Goal: Information Seeking & Learning: Learn about a topic

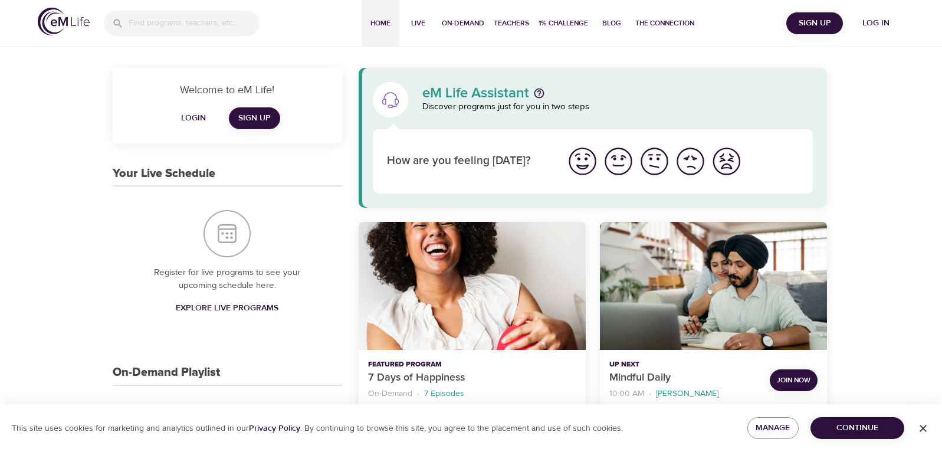
click at [875, 21] on span "Log in" at bounding box center [875, 23] width 47 height 15
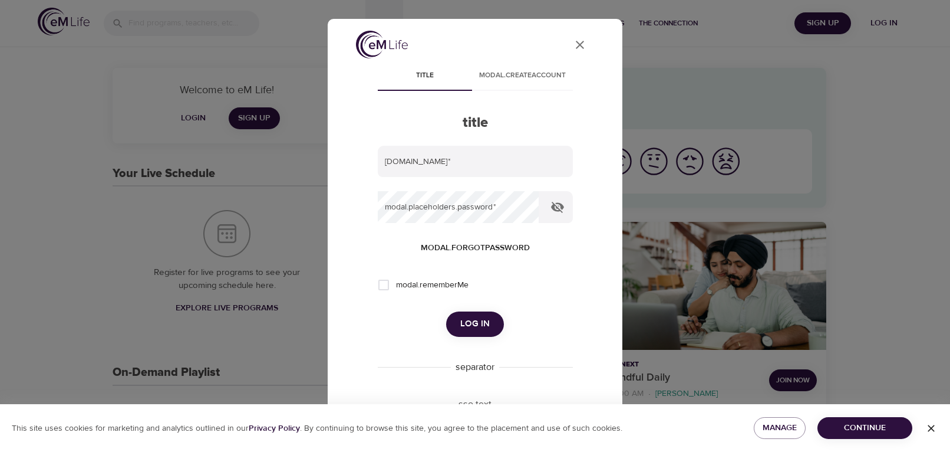
type input "alexs@womensvoices.org"
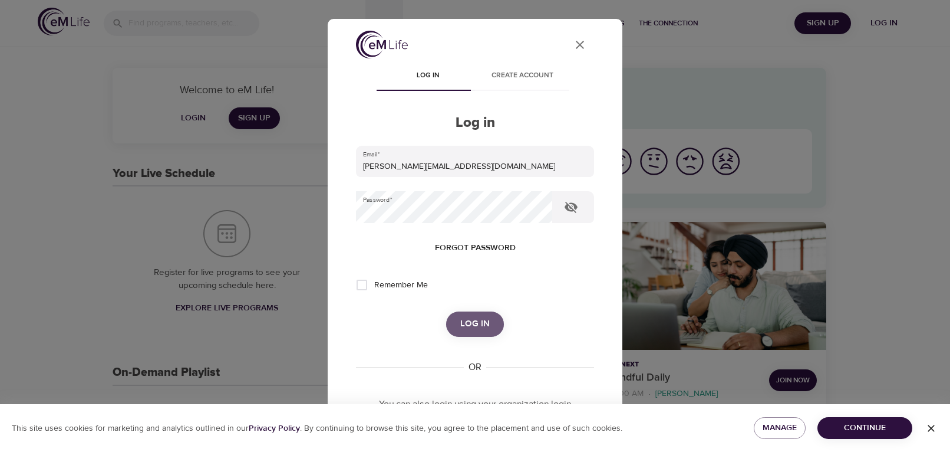
click at [471, 331] on span "Log in" at bounding box center [474, 323] width 29 height 15
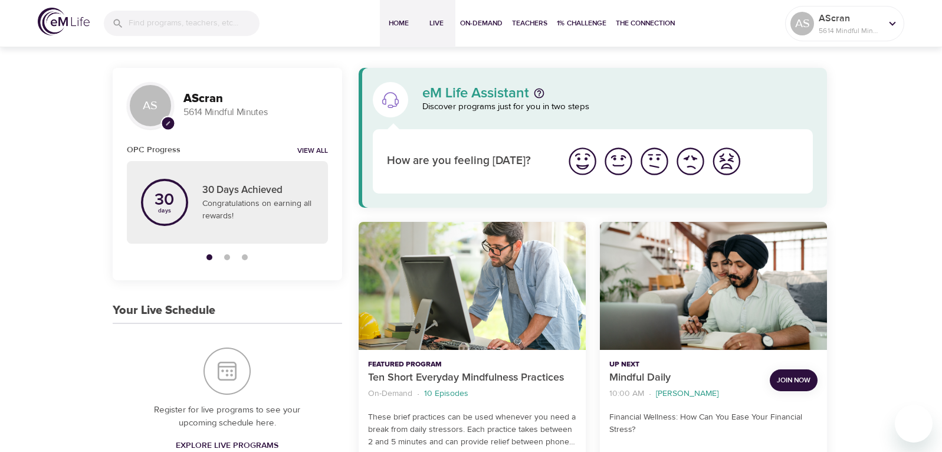
click at [438, 24] on span "Live" at bounding box center [436, 23] width 28 height 12
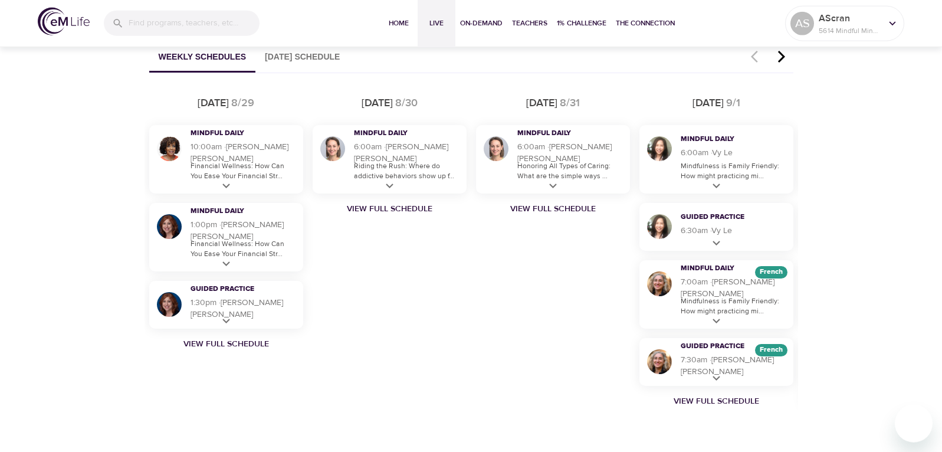
scroll to position [745, 0]
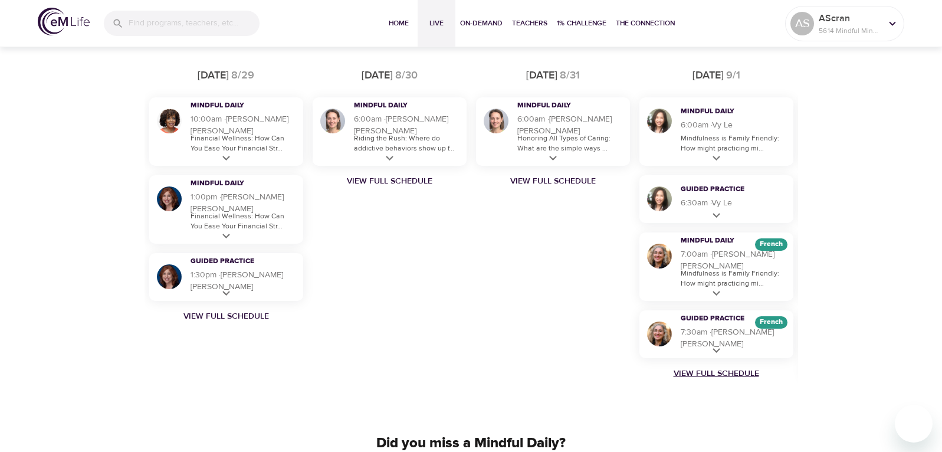
click at [716, 374] on link "View Full Schedule" at bounding box center [715, 373] width 163 height 12
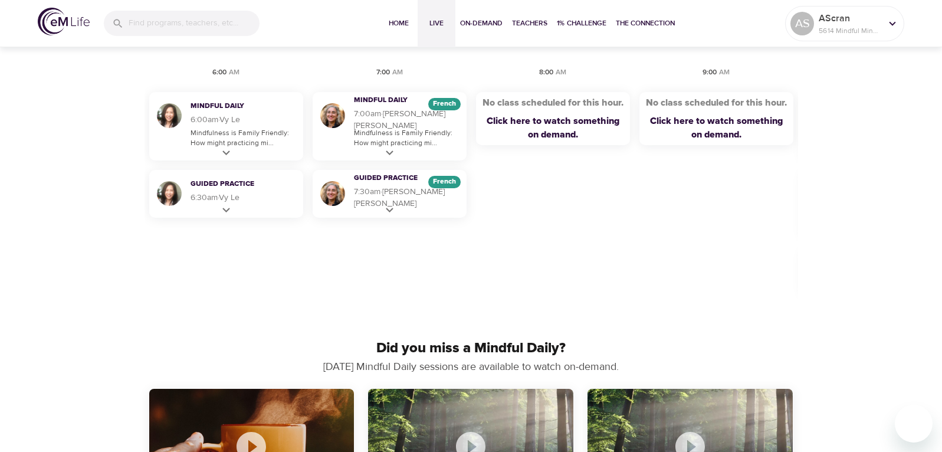
scroll to position [689, 0]
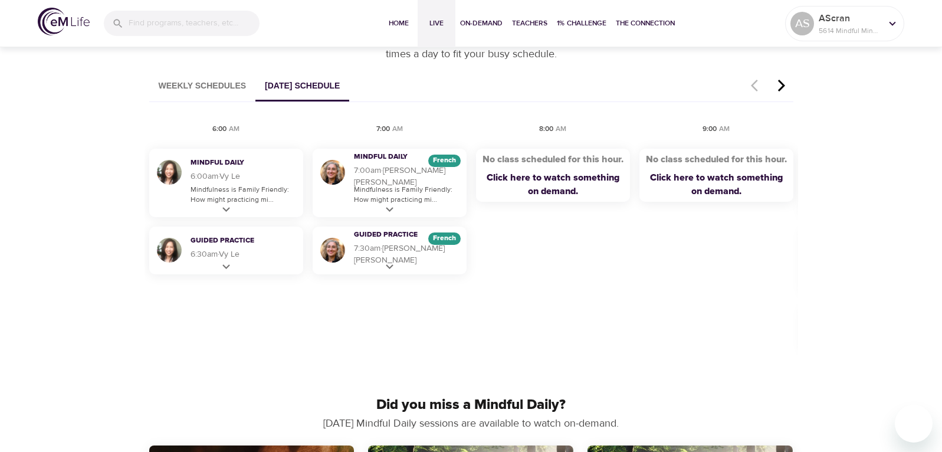
click at [779, 86] on icon "button" at bounding box center [781, 85] width 18 height 14
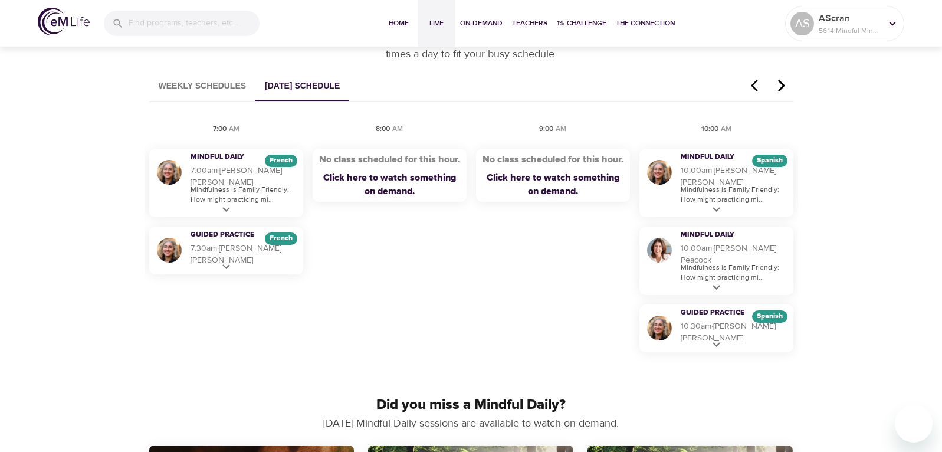
click at [779, 86] on icon "button" at bounding box center [781, 85] width 18 height 14
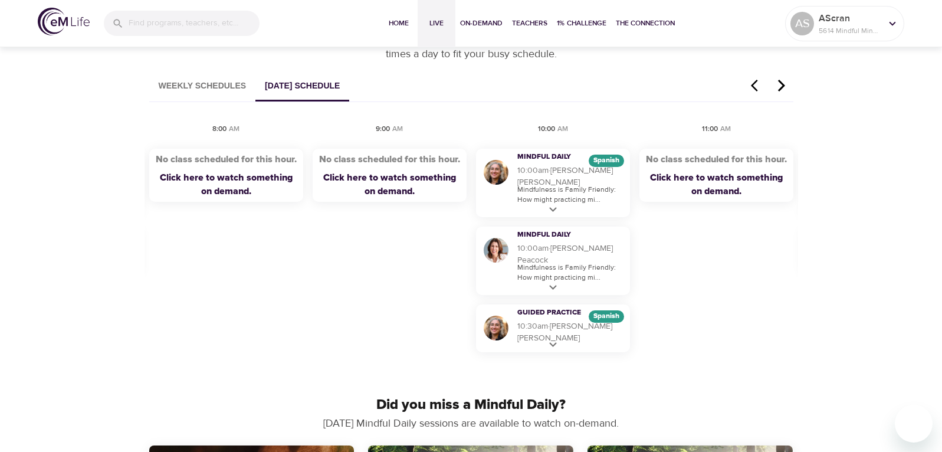
click at [779, 86] on icon "button" at bounding box center [781, 85] width 18 height 14
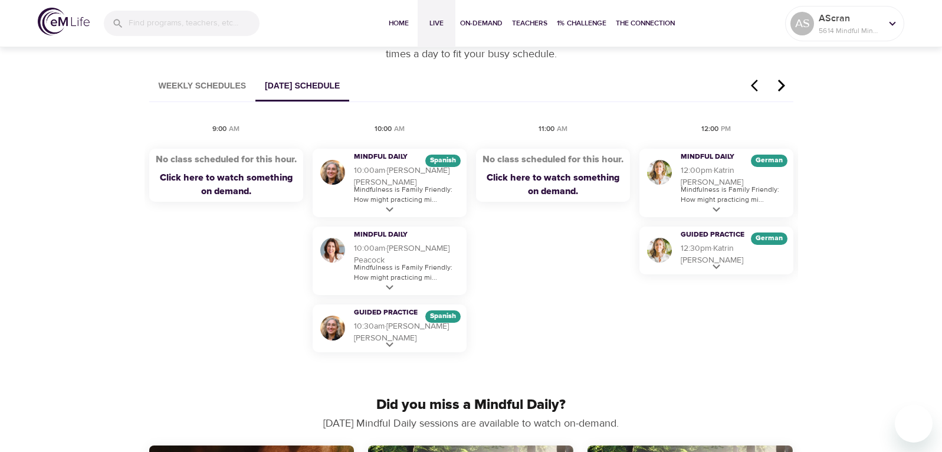
click at [779, 86] on icon "button" at bounding box center [781, 85] width 18 height 14
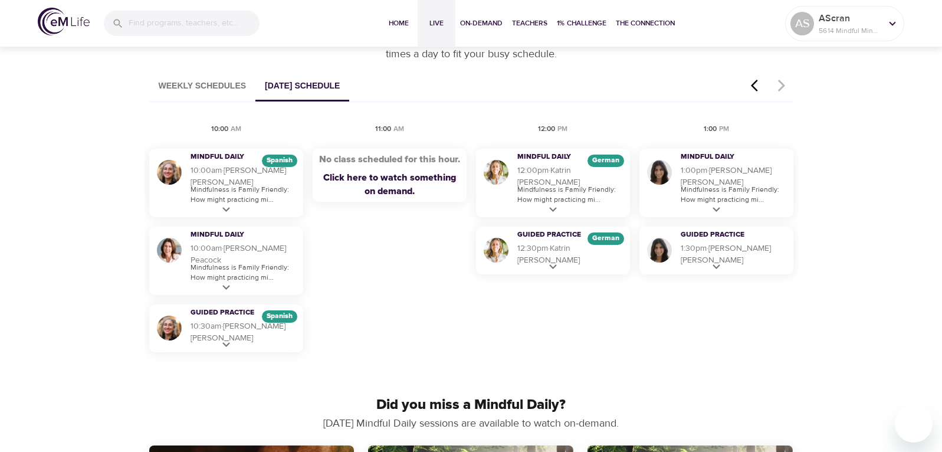
click at [206, 85] on button "Weekly Schedules" at bounding box center [202, 86] width 107 height 30
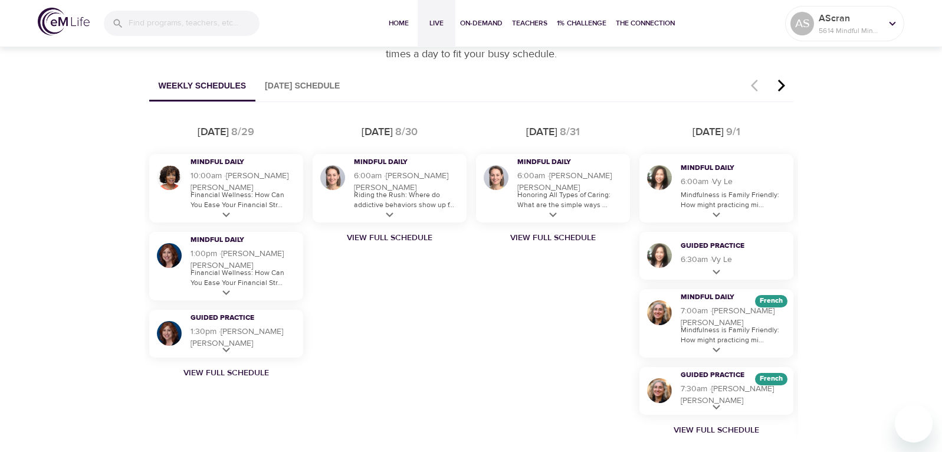
click at [779, 84] on icon "button" at bounding box center [781, 85] width 18 height 14
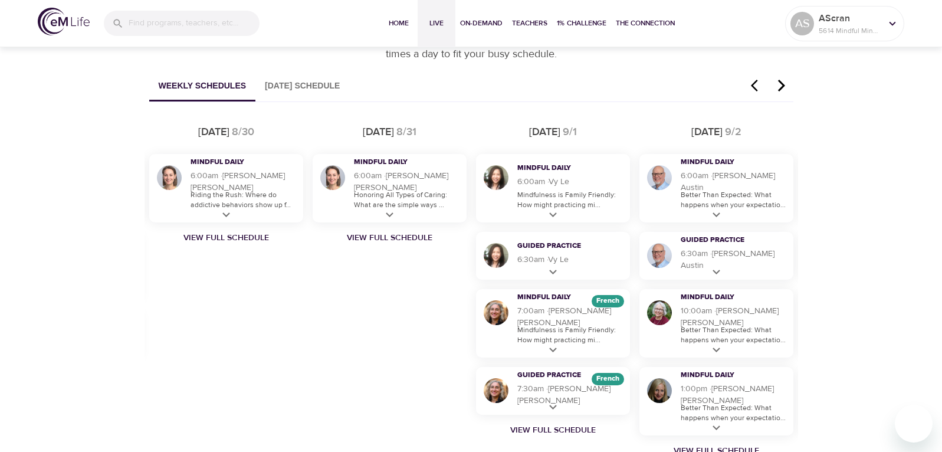
click at [783, 86] on icon "button" at bounding box center [780, 86] width 7 height 12
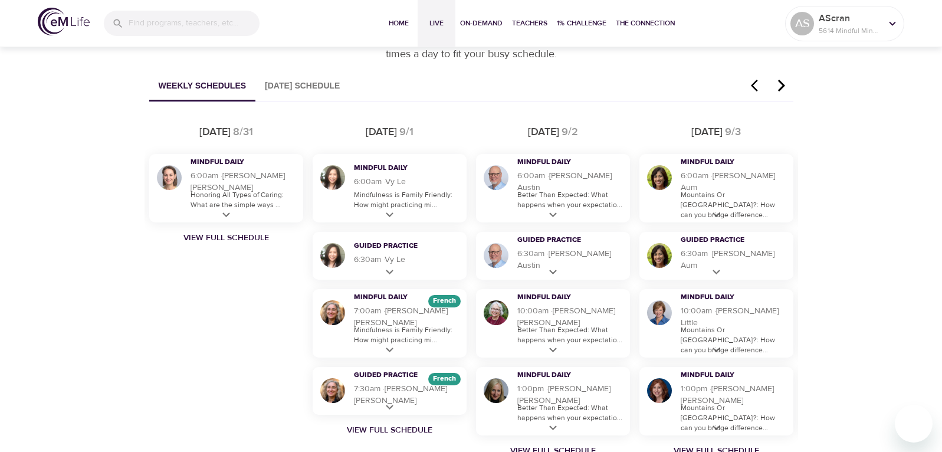
click at [783, 86] on icon "button" at bounding box center [780, 86] width 7 height 12
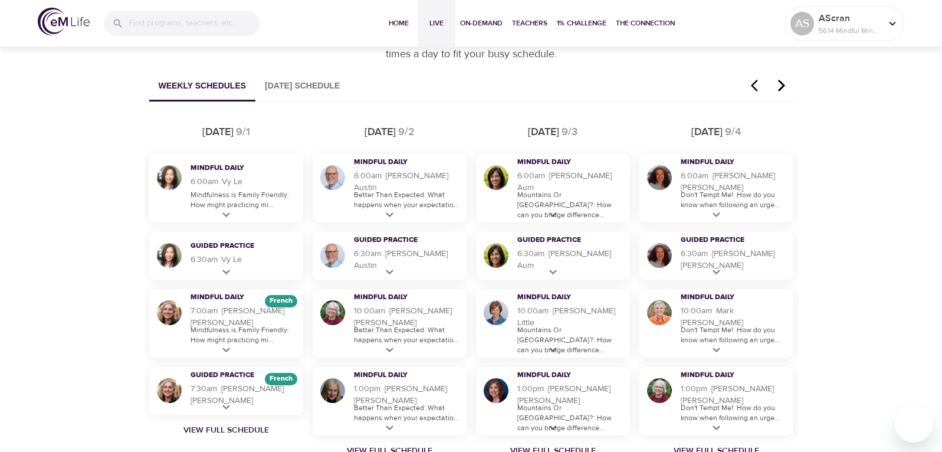
click at [783, 86] on icon "button" at bounding box center [780, 86] width 7 height 12
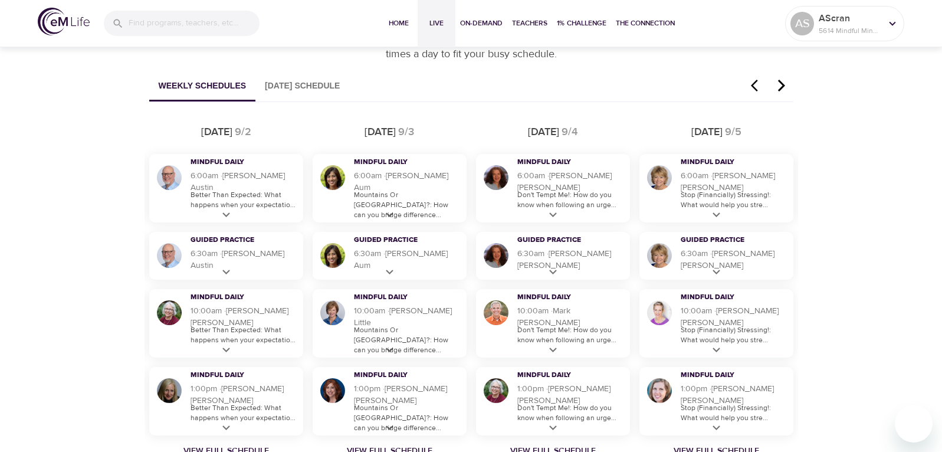
click at [783, 86] on icon "button" at bounding box center [780, 86] width 7 height 12
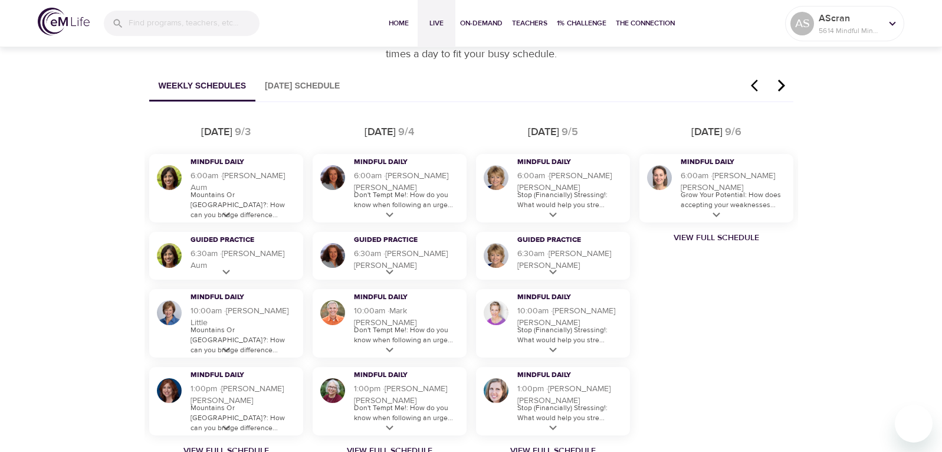
click at [783, 86] on icon "button" at bounding box center [780, 86] width 7 height 12
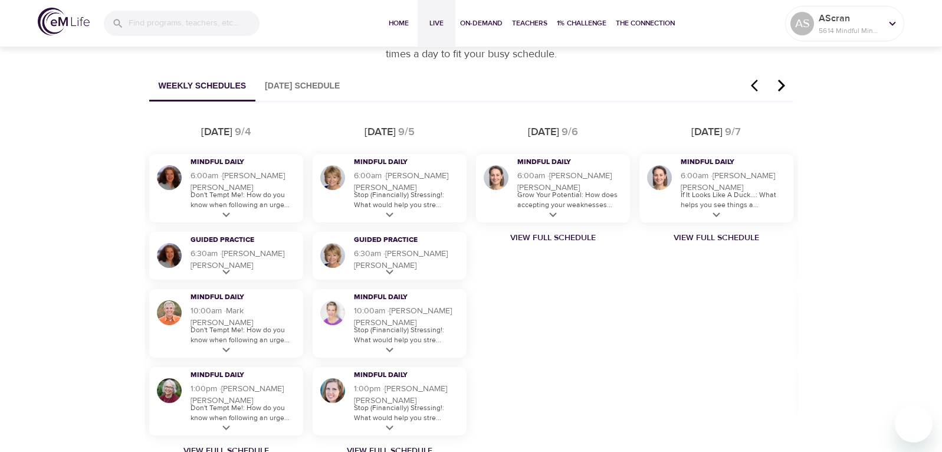
click at [783, 86] on icon "button" at bounding box center [780, 86] width 7 height 12
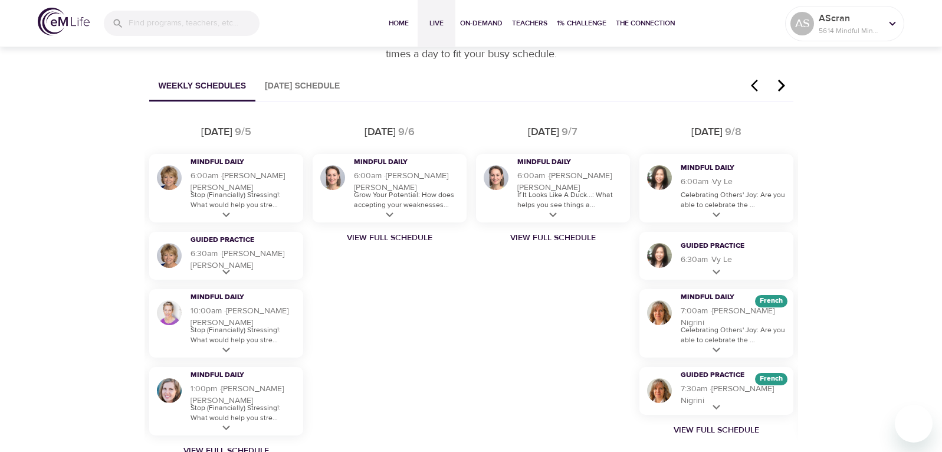
click at [783, 86] on icon "button" at bounding box center [780, 86] width 7 height 12
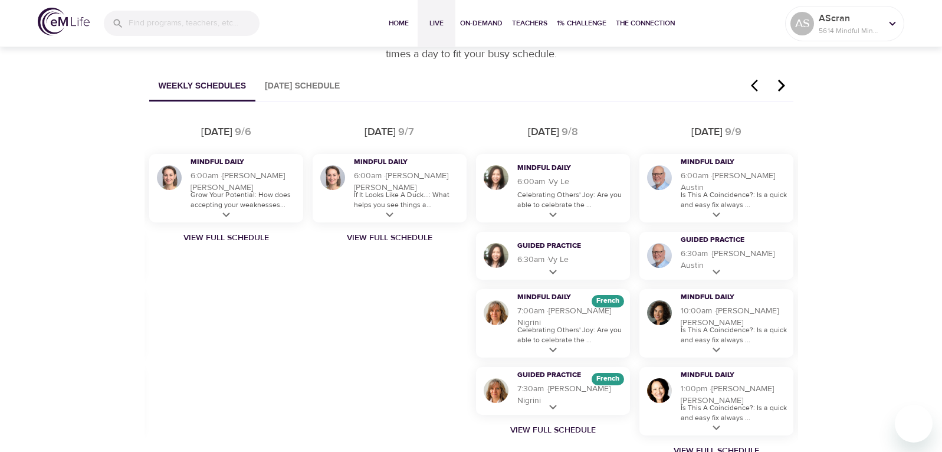
click at [783, 86] on icon "button" at bounding box center [780, 86] width 7 height 12
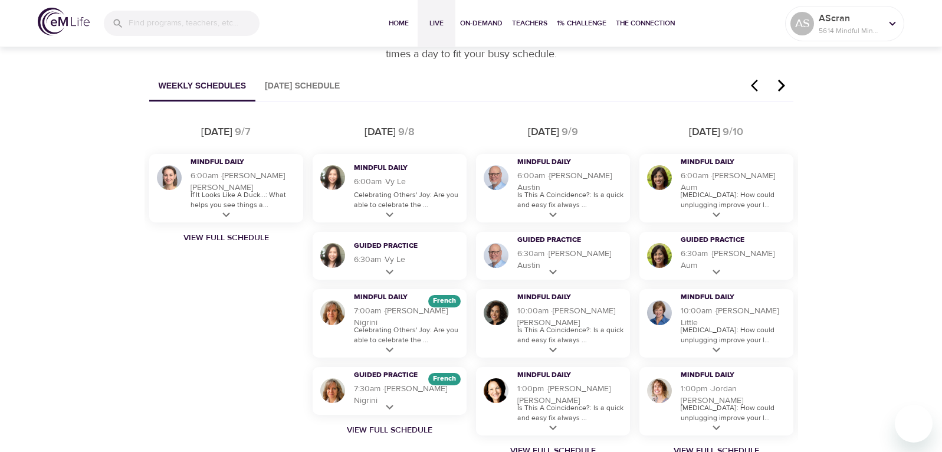
click at [783, 86] on icon "button" at bounding box center [780, 86] width 7 height 12
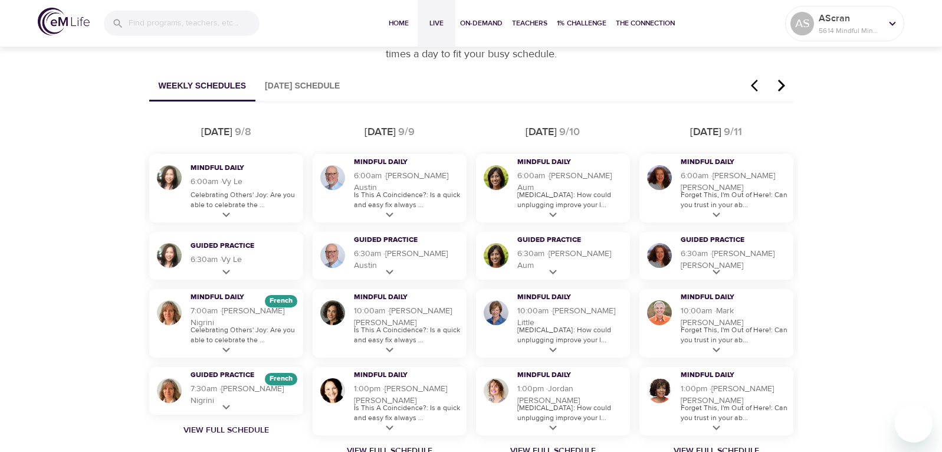
click at [783, 86] on icon "button" at bounding box center [780, 86] width 7 height 12
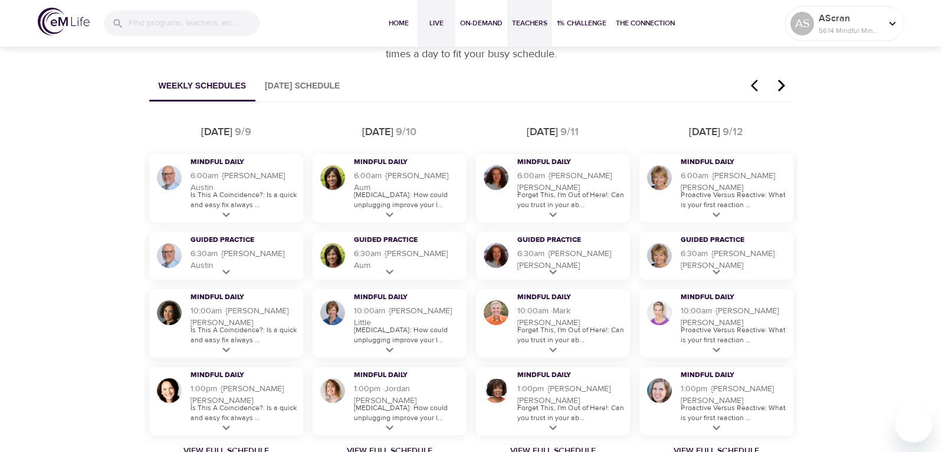
click at [534, 24] on span "Teachers" at bounding box center [529, 23] width 35 height 12
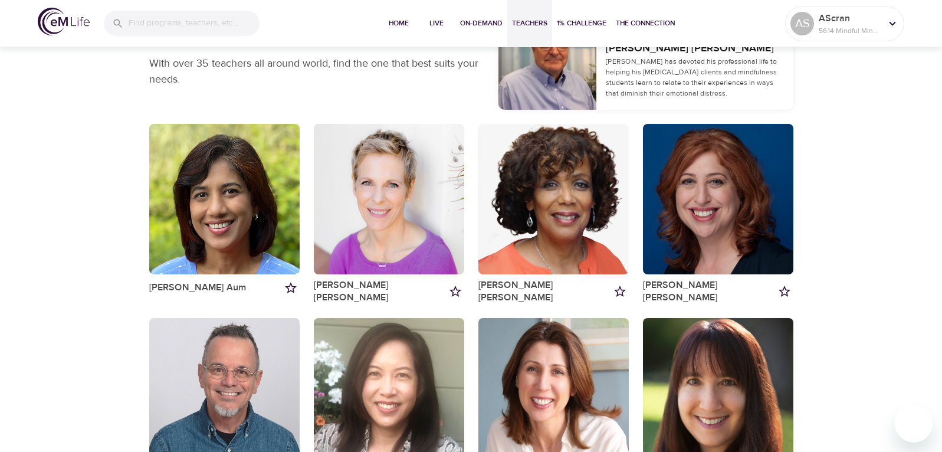
scroll to position [113, 0]
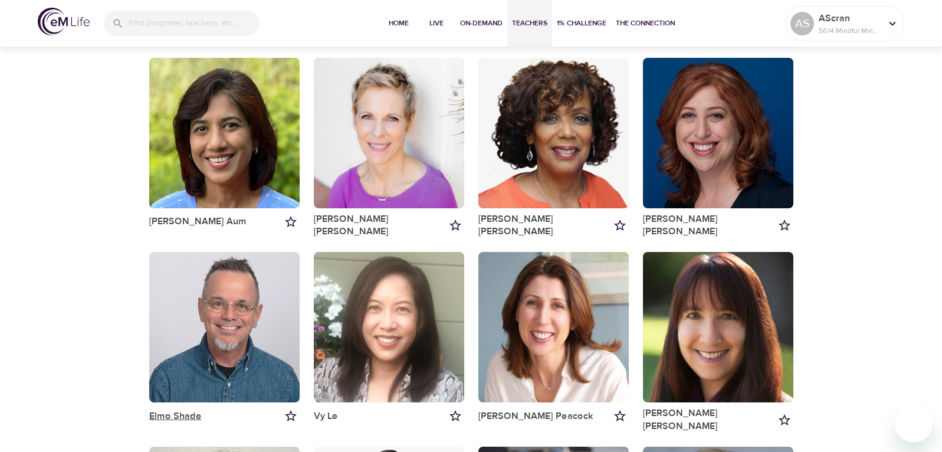
click at [181, 410] on link "Elmo Shade" at bounding box center [175, 416] width 52 height 12
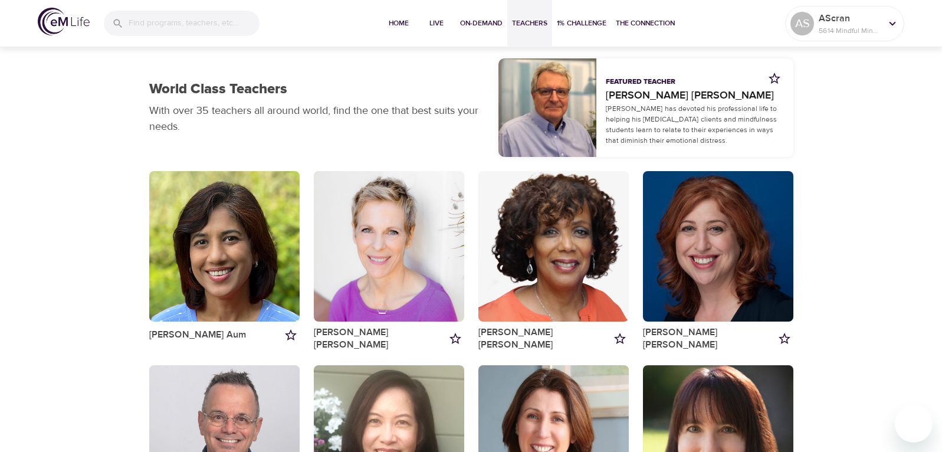
scroll to position [113, 0]
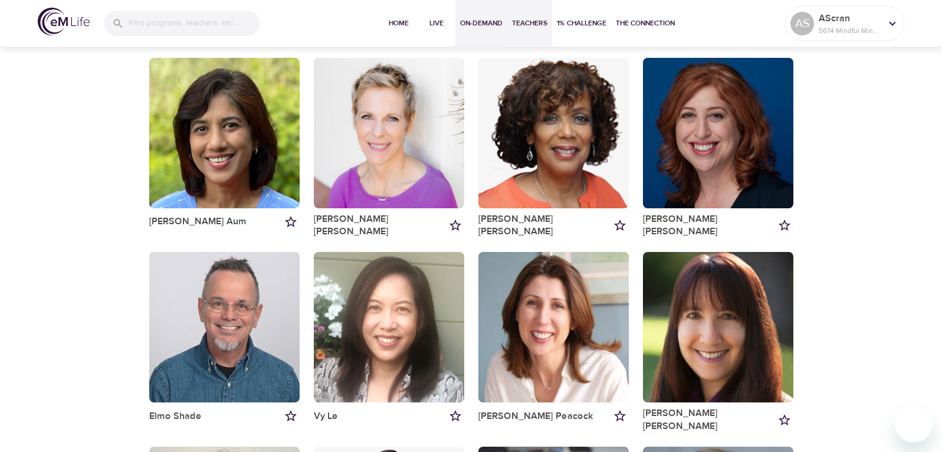
click at [487, 22] on span "On-Demand" at bounding box center [481, 23] width 42 height 12
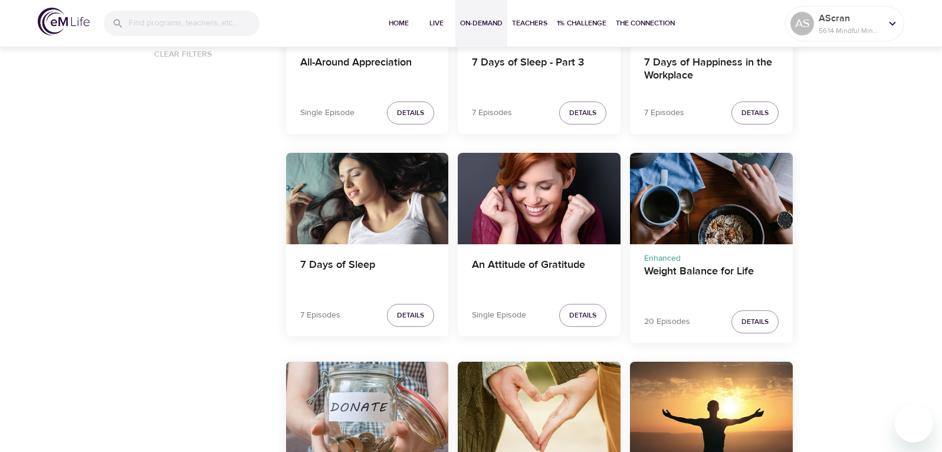
scroll to position [1081, 0]
